Goal: Information Seeking & Learning: Check status

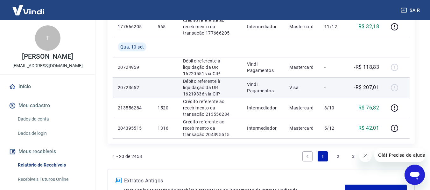
scroll to position [521, 0]
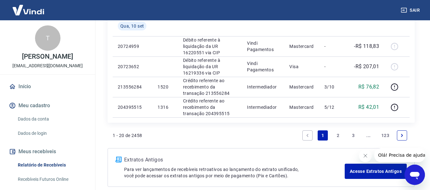
click at [336, 137] on link "2" at bounding box center [338, 136] width 10 height 10
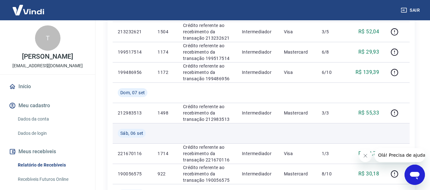
scroll to position [445, 0]
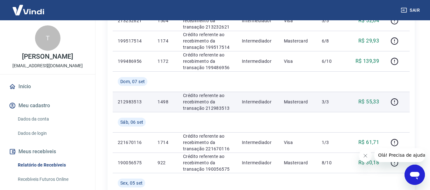
click at [131, 99] on p "212983513" at bounding box center [133, 102] width 30 height 6
click at [130, 100] on p "212983513" at bounding box center [133, 102] width 30 height 6
copy p "212983513"
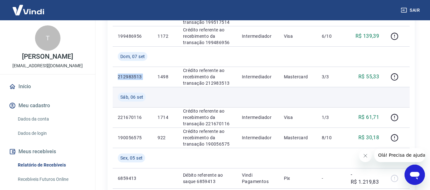
scroll to position [477, 0]
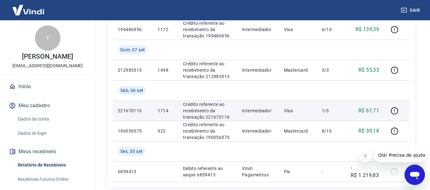
click at [133, 108] on p "221670116" at bounding box center [133, 111] width 30 height 6
copy p "221670116"
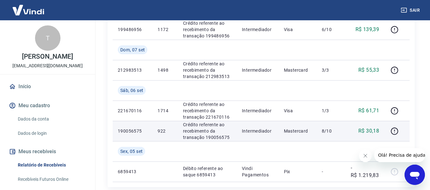
click at [126, 130] on p "190056575" at bounding box center [133, 131] width 30 height 6
copy p "190056575"
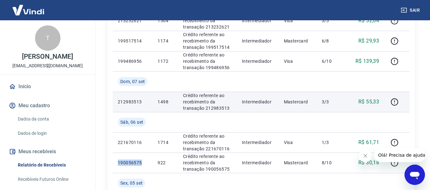
scroll to position [413, 0]
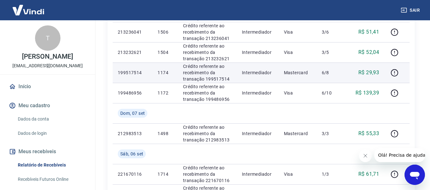
click at [126, 71] on p "199517514" at bounding box center [133, 73] width 30 height 6
copy p "199517514"
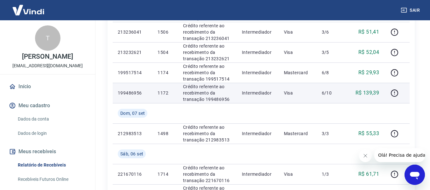
click at [129, 89] on td "199486956" at bounding box center [133, 93] width 40 height 20
click at [129, 92] on p "199486956" at bounding box center [133, 93] width 30 height 6
copy p "199486956"
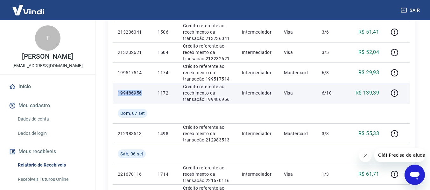
copy p "199486956"
drag, startPoint x: 320, startPoint y: 91, endPoint x: 354, endPoint y: 93, distance: 33.7
click at [354, 93] on tr "199486956 1172 Crédito referente ao recebimento da transação 199486956 Intermed…" at bounding box center [261, 93] width 297 height 20
click at [344, 102] on td "6/10" at bounding box center [330, 93] width 29 height 20
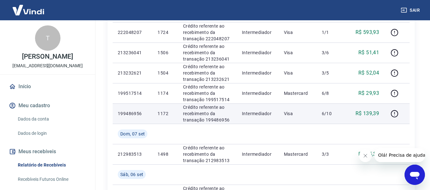
scroll to position [382, 0]
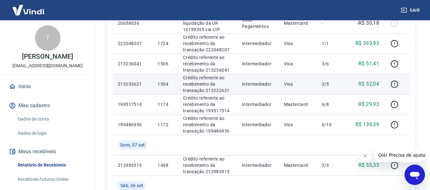
click at [130, 84] on p "213232621" at bounding box center [133, 84] width 30 height 6
copy p "213232621"
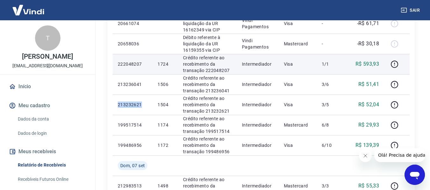
scroll to position [350, 0]
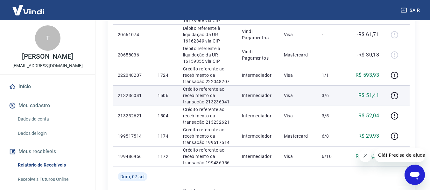
click at [134, 94] on p "213236041" at bounding box center [133, 96] width 30 height 6
copy p "213236041"
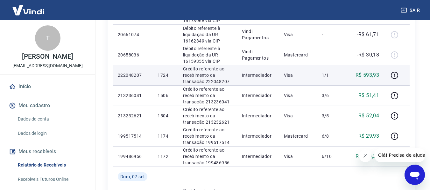
click at [139, 75] on p "222048207" at bounding box center [133, 75] width 30 height 6
copy p "222048207"
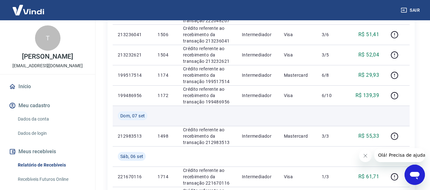
scroll to position [413, 0]
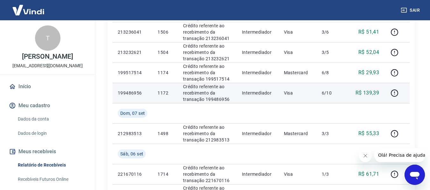
click at [128, 94] on p "199486956" at bounding box center [133, 93] width 30 height 6
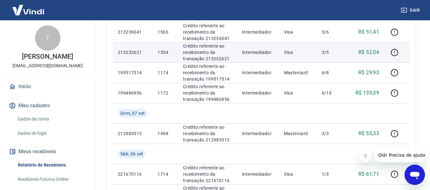
click at [129, 51] on p "213232621" at bounding box center [133, 52] width 30 height 6
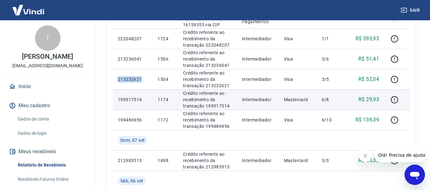
scroll to position [350, 0]
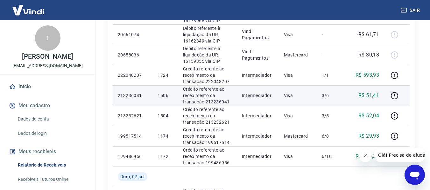
click at [136, 96] on p "213236041" at bounding box center [133, 96] width 30 height 6
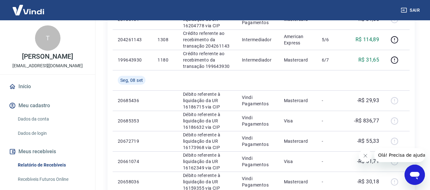
scroll to position [191, 0]
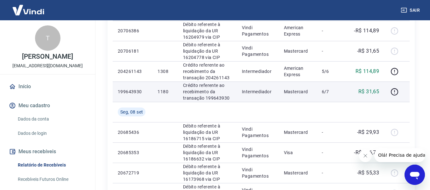
click at [129, 93] on p "199643930" at bounding box center [133, 92] width 30 height 6
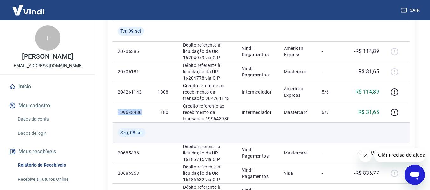
scroll to position [159, 0]
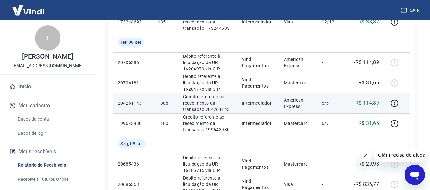
click at [125, 103] on p "204261143" at bounding box center [133, 103] width 30 height 6
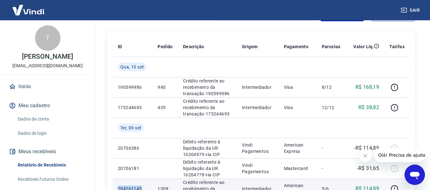
scroll to position [64, 0]
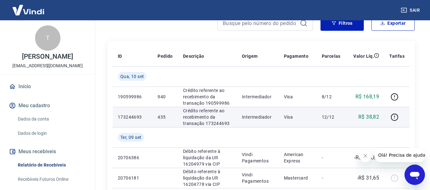
click at [135, 118] on p "173244693" at bounding box center [133, 117] width 30 height 6
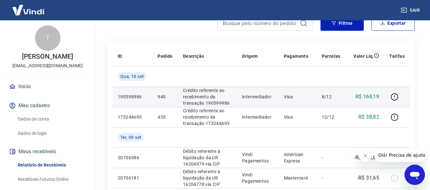
click at [133, 96] on p "190599986" at bounding box center [133, 97] width 30 height 6
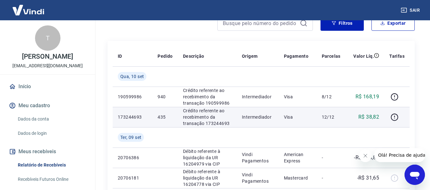
click at [131, 115] on p "173244693" at bounding box center [133, 117] width 30 height 6
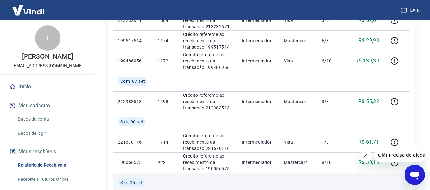
scroll to position [509, 0]
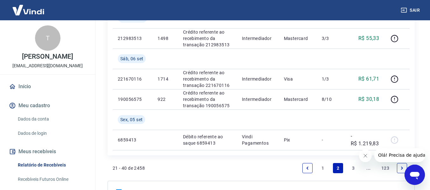
click at [324, 167] on link "1" at bounding box center [322, 168] width 10 height 10
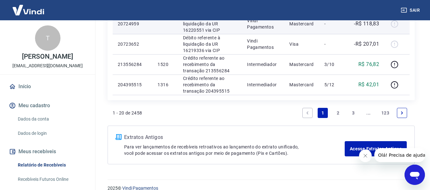
scroll to position [553, 0]
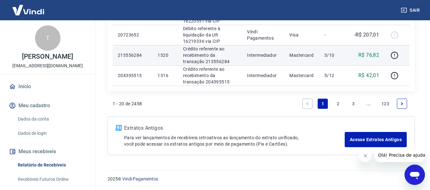
click at [127, 57] on p "213556284" at bounding box center [133, 55] width 30 height 6
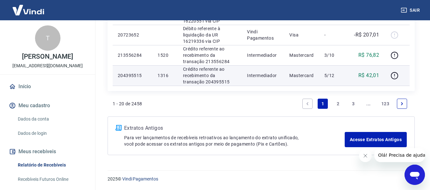
click at [130, 73] on p "204395515" at bounding box center [133, 75] width 30 height 6
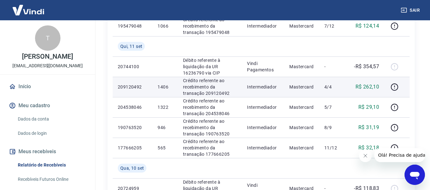
scroll to position [394, 0]
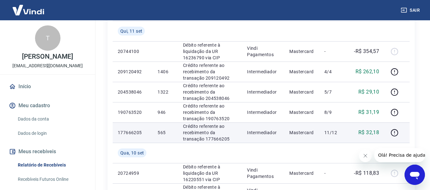
click at [133, 134] on p "177666205" at bounding box center [133, 133] width 30 height 6
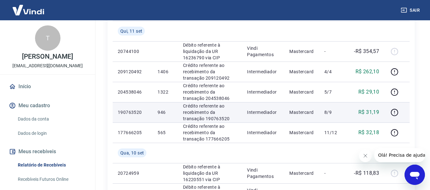
click at [136, 113] on p "190763520" at bounding box center [133, 112] width 30 height 6
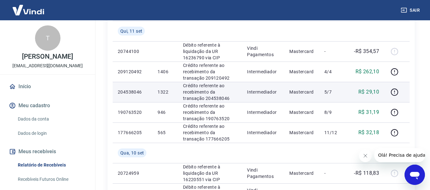
click at [127, 90] on p "204538046" at bounding box center [133, 92] width 30 height 6
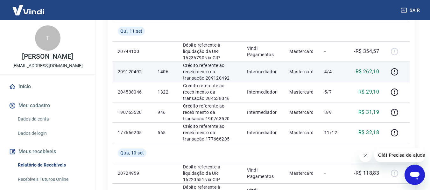
click at [131, 72] on p "209120492" at bounding box center [133, 72] width 30 height 6
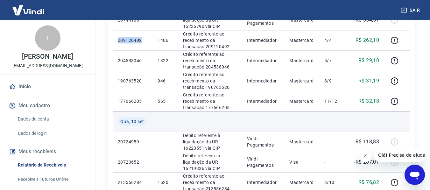
scroll to position [426, 0]
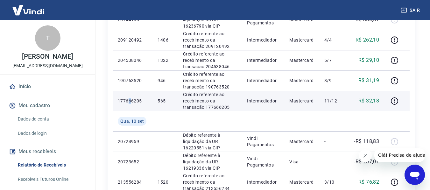
click at [130, 100] on p "177666205" at bounding box center [133, 101] width 30 height 6
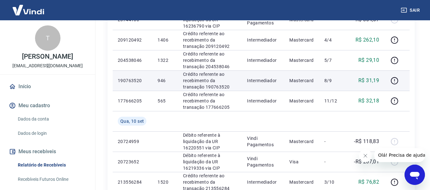
click at [135, 79] on p "190763520" at bounding box center [133, 81] width 30 height 6
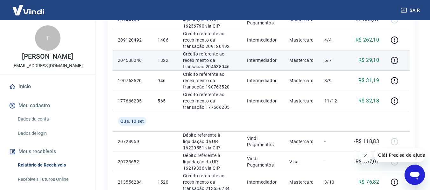
click at [131, 57] on td "204538046" at bounding box center [133, 60] width 40 height 20
click at [131, 58] on td "204538046" at bounding box center [133, 60] width 40 height 20
click at [131, 58] on p "204538046" at bounding box center [133, 60] width 30 height 6
click at [134, 60] on p "204538046" at bounding box center [133, 60] width 30 height 6
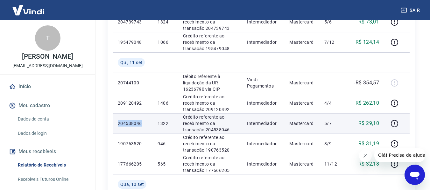
scroll to position [362, 0]
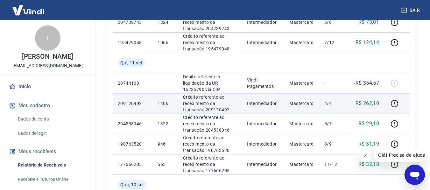
click at [137, 103] on p "209120492" at bounding box center [133, 103] width 30 height 6
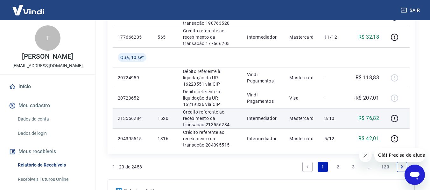
scroll to position [489, 0]
